Goal: Transaction & Acquisition: Book appointment/travel/reservation

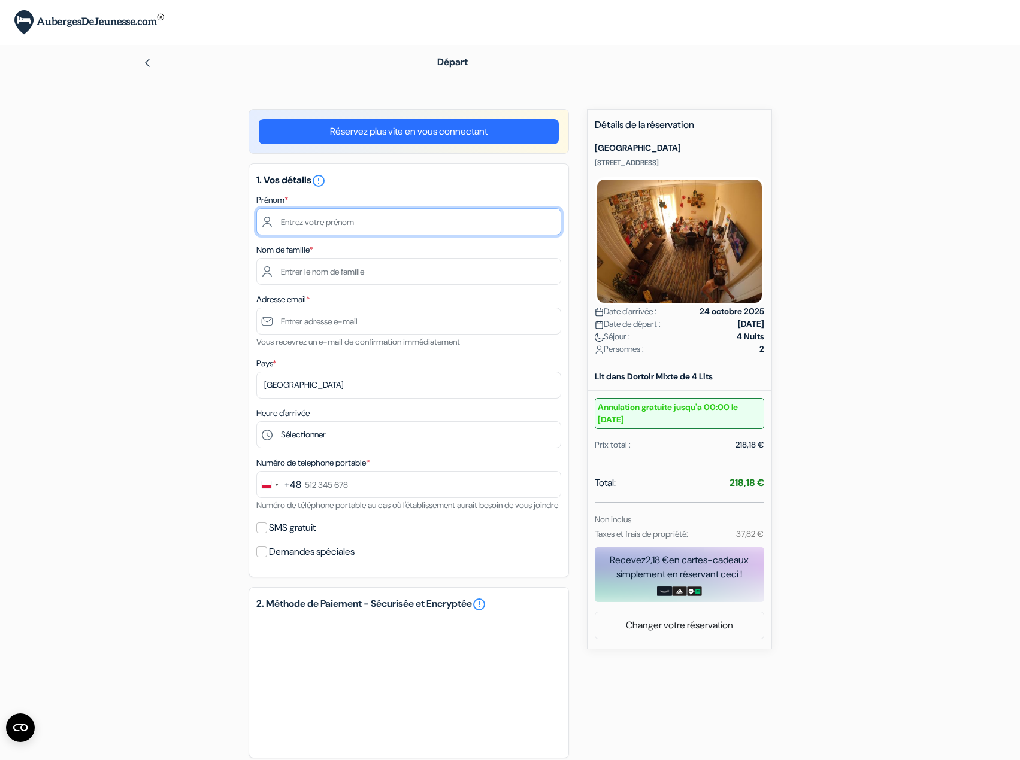
click at [313, 220] on input "text" at bounding box center [408, 221] width 305 height 27
type input "Lorè"
click at [402, 127] on link "Réservez plus vite en vous connectant" at bounding box center [409, 131] width 300 height 25
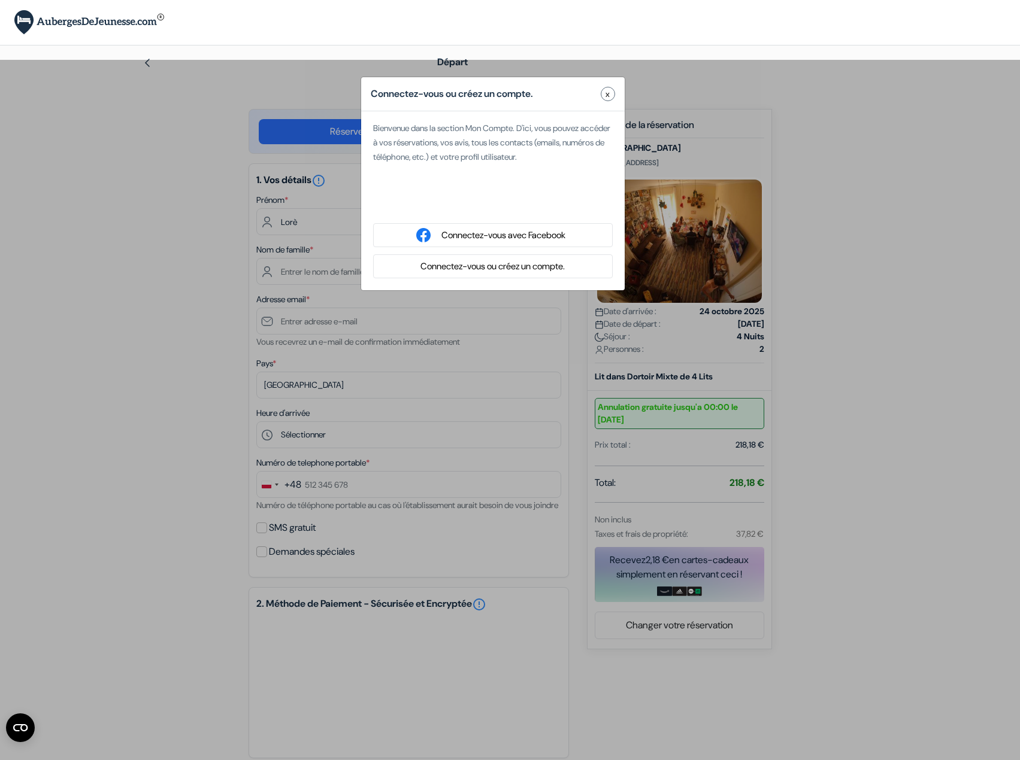
click at [505, 267] on button "Connectez-vous ou créez un compte." at bounding box center [492, 266] width 151 height 15
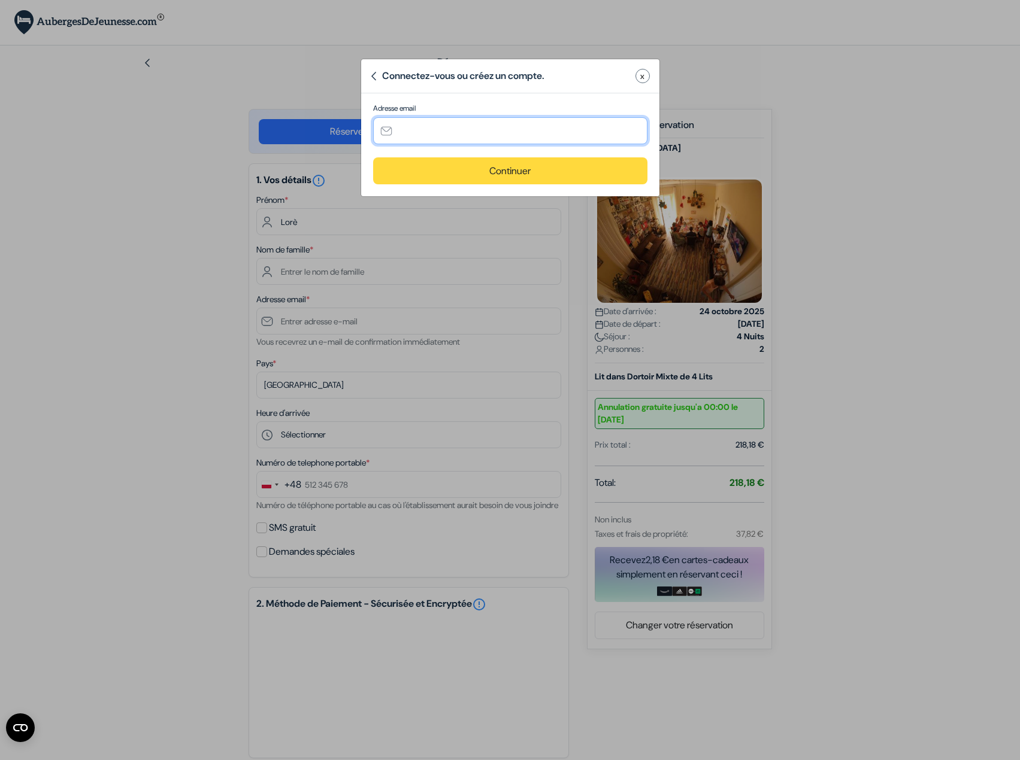
drag, startPoint x: 462, startPoint y: 124, endPoint x: 464, endPoint y: 131, distance: 7.6
click at [464, 131] on input "text" at bounding box center [510, 130] width 274 height 27
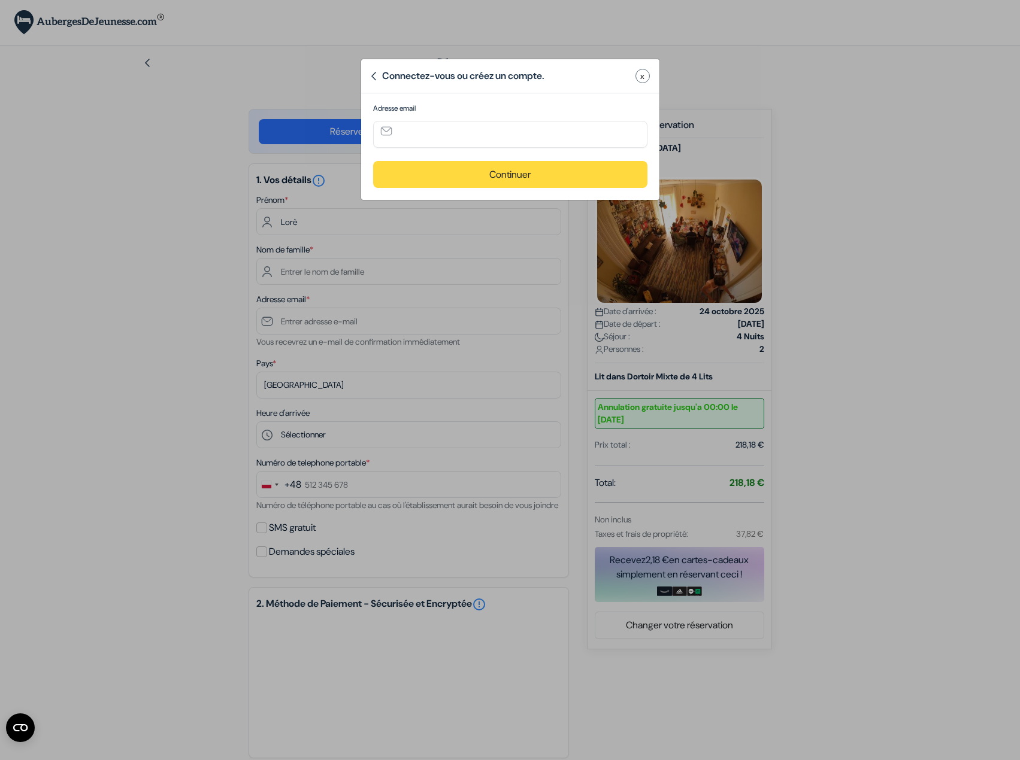
click at [635, 117] on protonpass-control-e46b at bounding box center [510, 117] width 274 height 0
type input "[PERSON_NAME][EMAIL_ADDRESS][DOMAIN_NAME]"
click at [505, 169] on button "Continuer" at bounding box center [510, 174] width 274 height 27
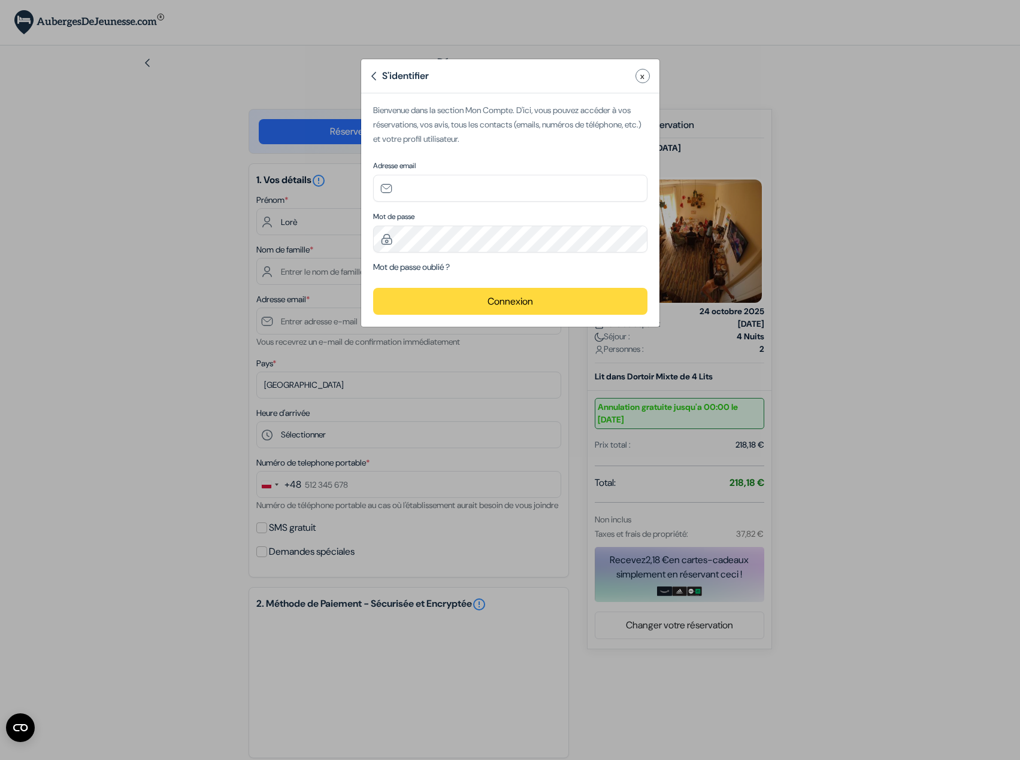
type input "[PERSON_NAME][EMAIL_ADDRESS][DOMAIN_NAME]"
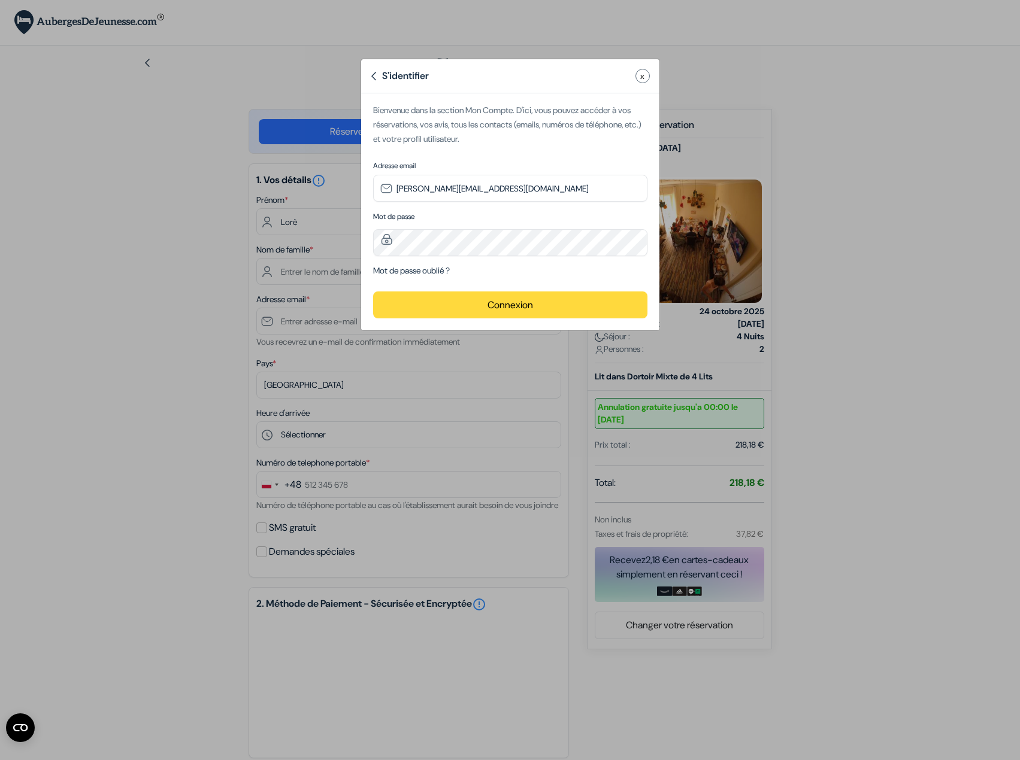
click at [560, 296] on button "Connexion" at bounding box center [510, 305] width 274 height 27
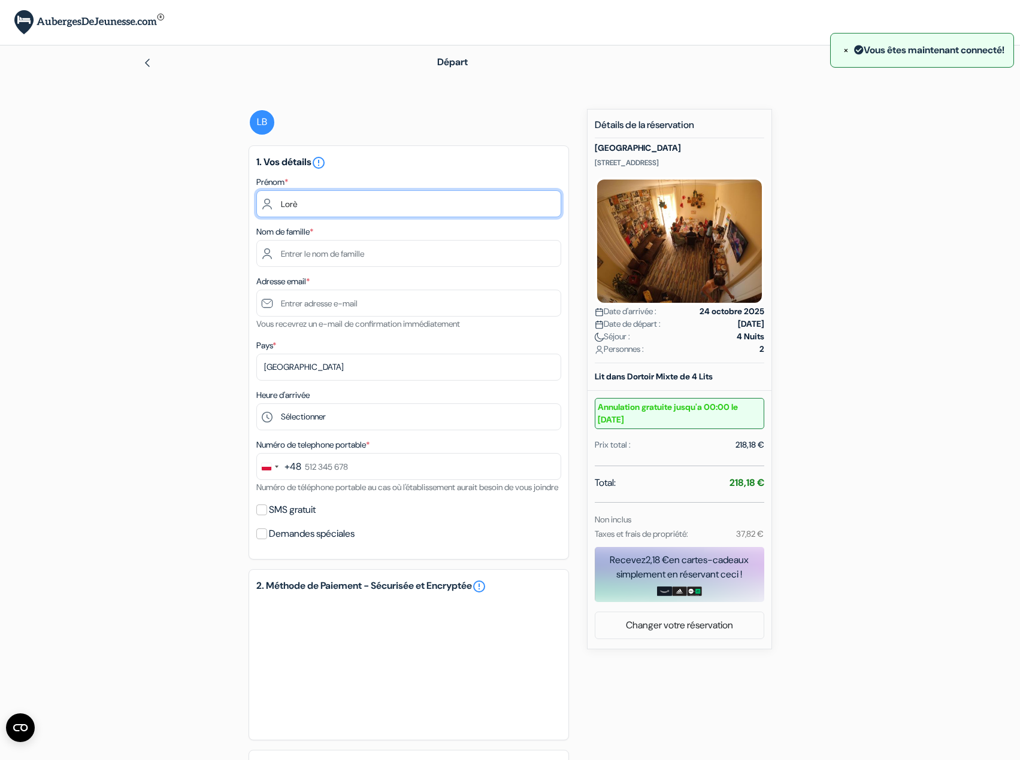
click at [313, 209] on input "Lorè" at bounding box center [408, 203] width 305 height 27
type input "Lorene"
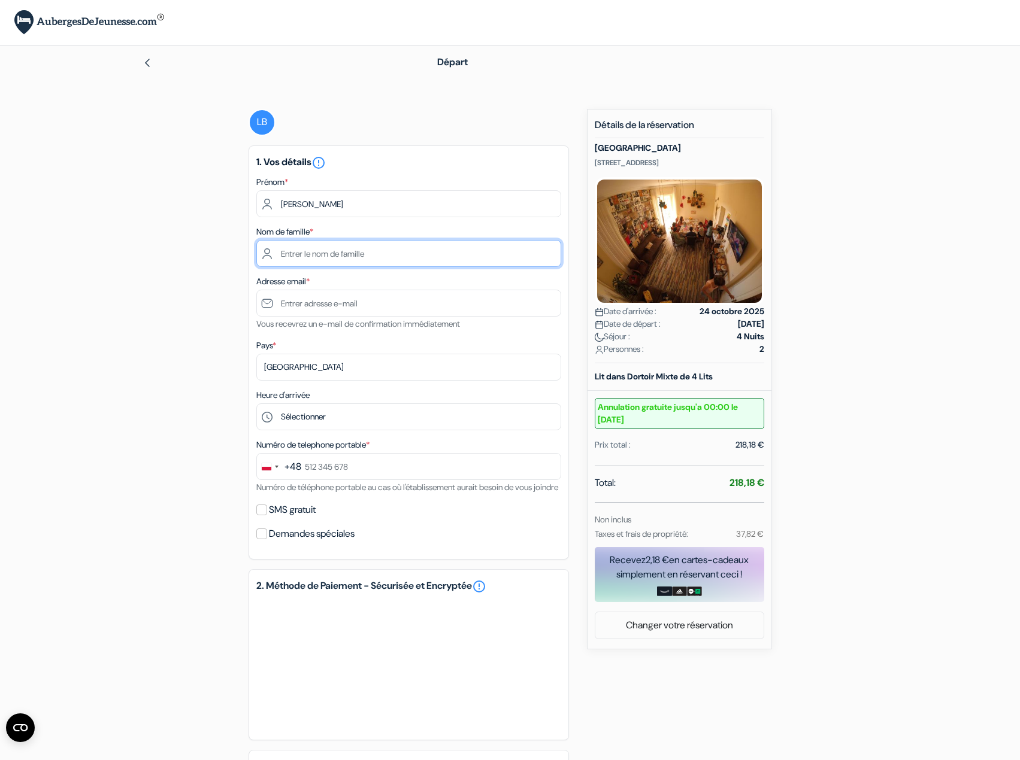
type input "Bock"
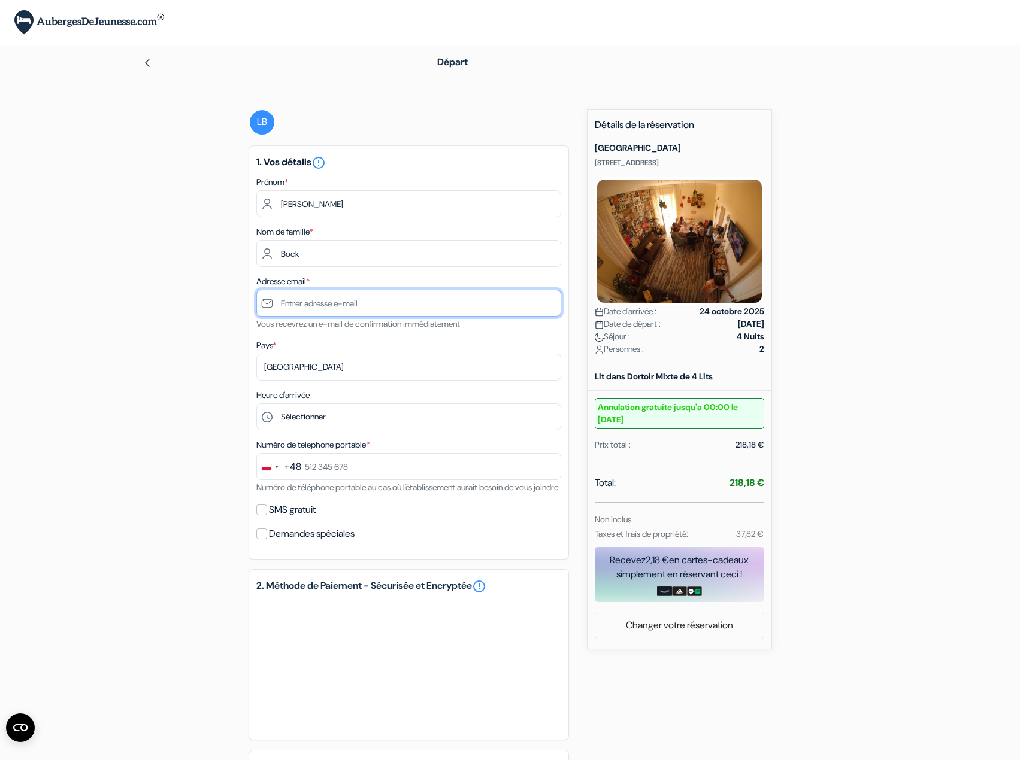
type input "[PERSON_NAME][EMAIL_ADDRESS][DOMAIN_NAME]"
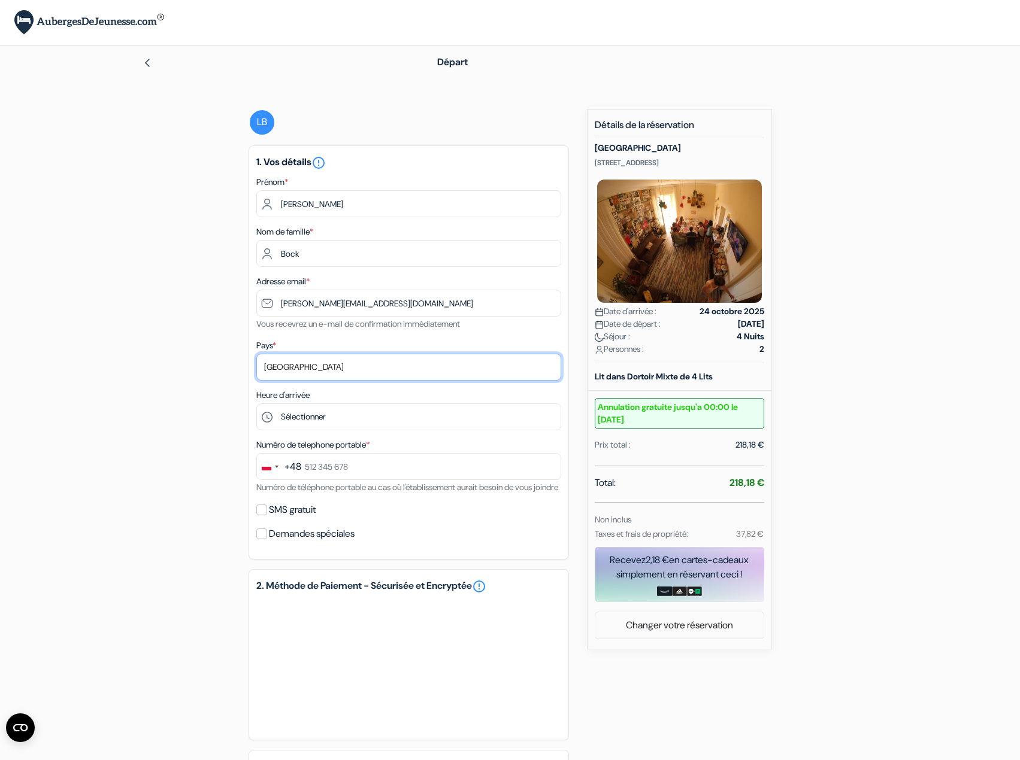
select select "fr"
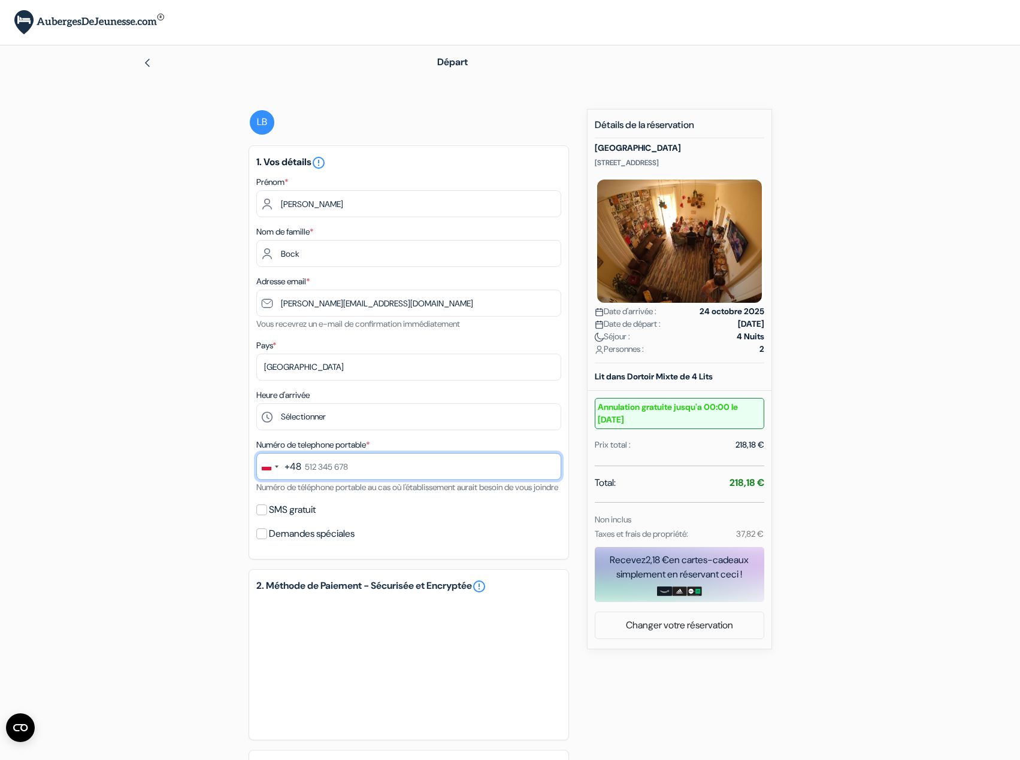
type input "0643651224"
click at [275, 466] on div "Change country, selected Poland (+48)" at bounding box center [277, 467] width 4 height 2
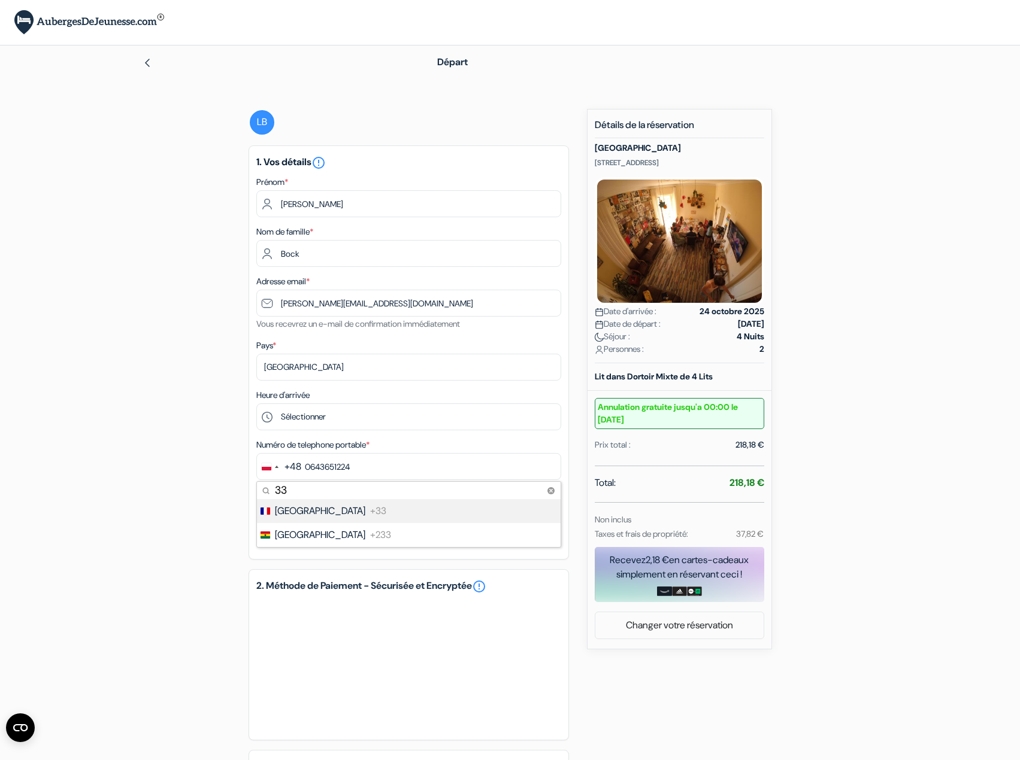
type input "33"
drag, startPoint x: 281, startPoint y: 505, endPoint x: 290, endPoint y: 506, distance: 8.5
click at [290, 506] on span "France" at bounding box center [320, 511] width 90 height 14
type input "6 43 65 12 24"
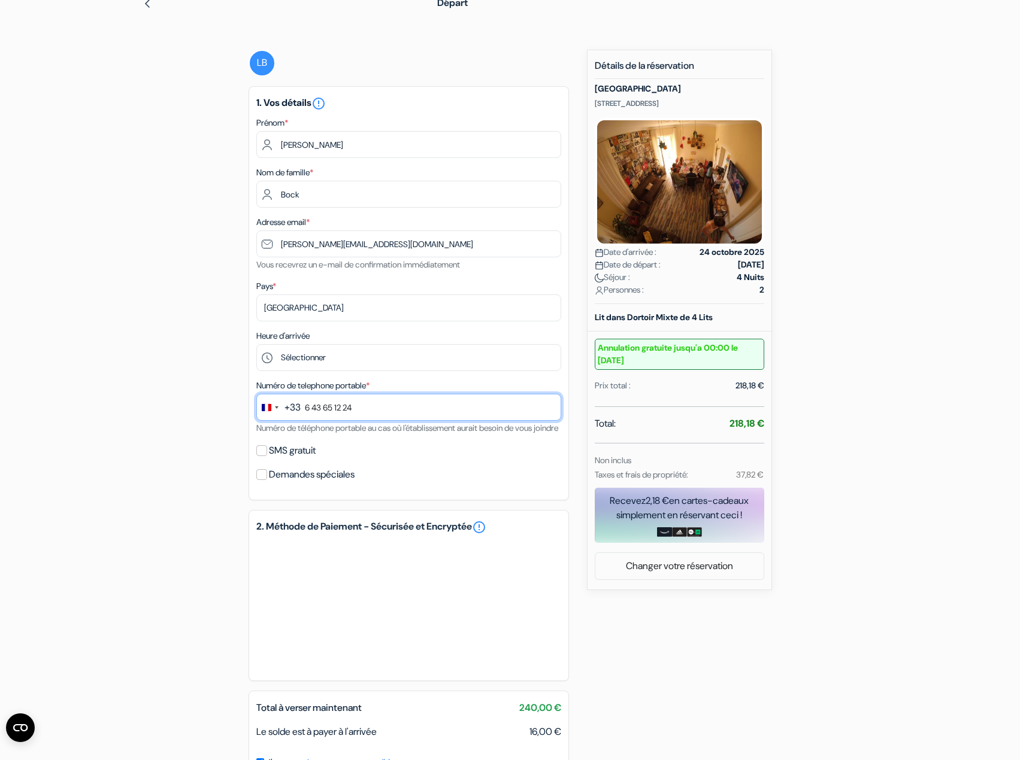
scroll to position [60, 0]
click at [270, 459] on label "SMS gratuit" at bounding box center [292, 450] width 47 height 17
click at [267, 456] on input "SMS gratuit" at bounding box center [261, 450] width 11 height 11
checkbox input "true"
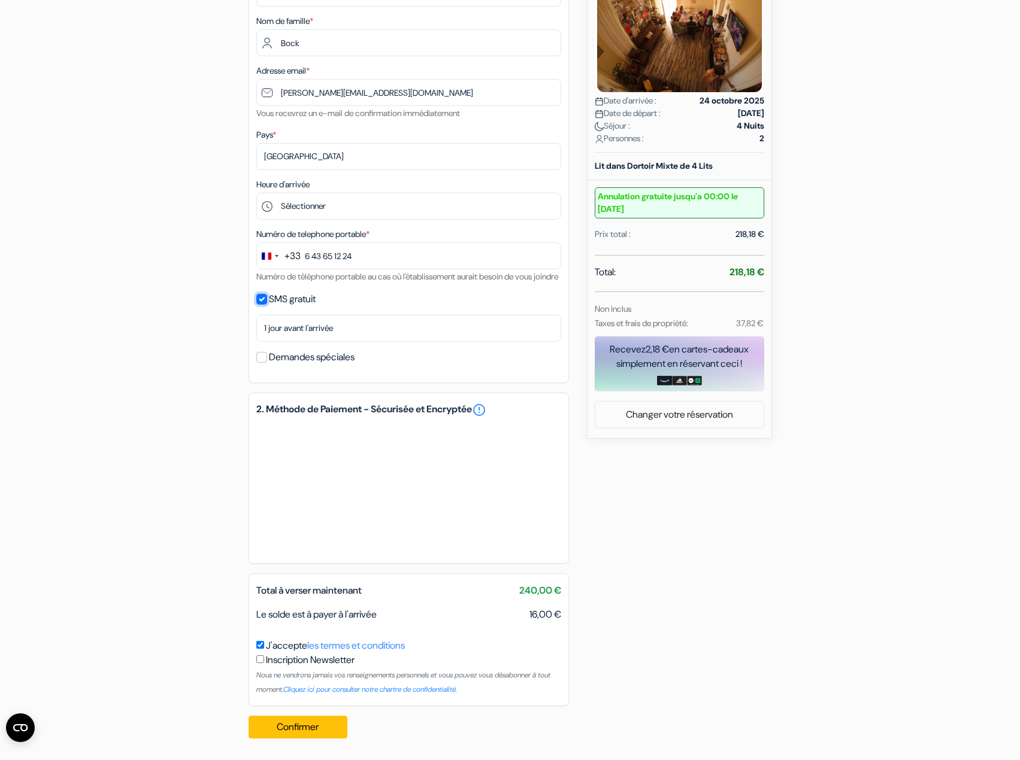
scroll to position [225, 0]
click at [270, 721] on button "Confirmer Loading..." at bounding box center [297, 727] width 99 height 23
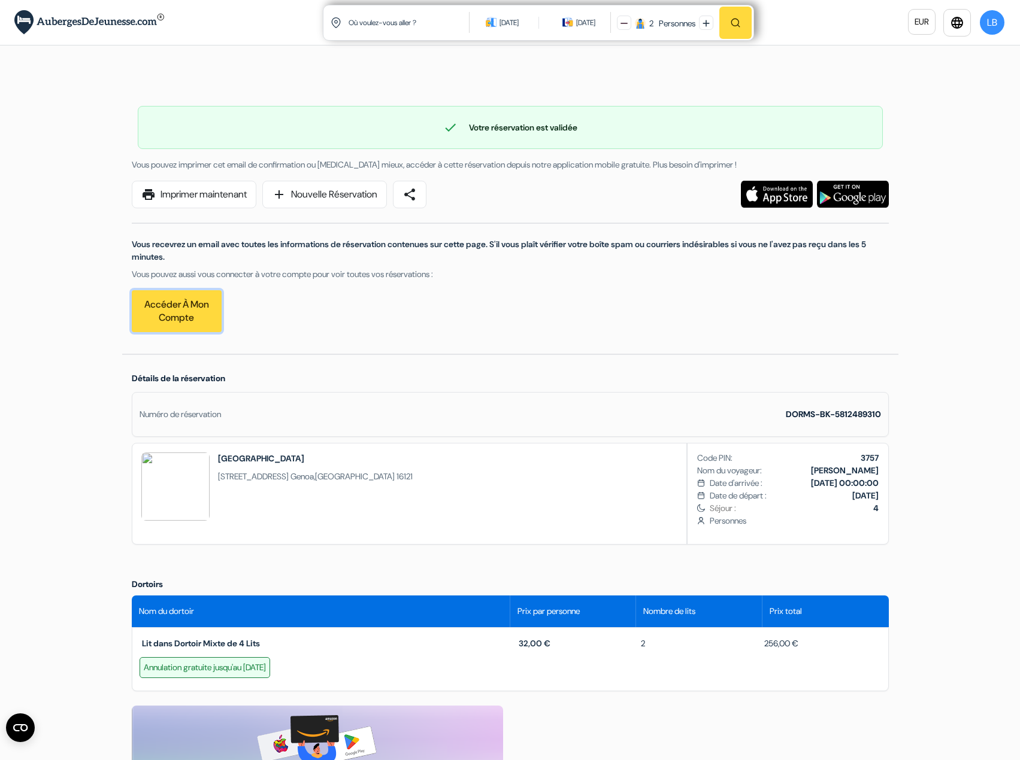
click at [183, 321] on link "Accéder à mon compte" at bounding box center [177, 311] width 90 height 42
